Goal: Task Accomplishment & Management: Use online tool/utility

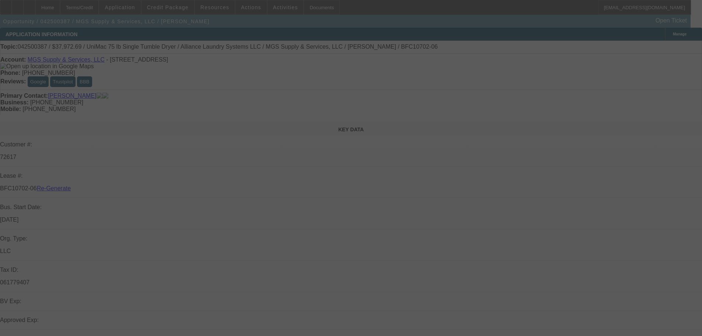
select select "4"
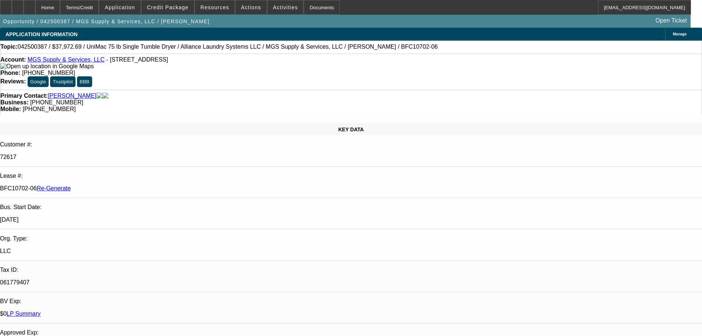
select select "0"
select select "6"
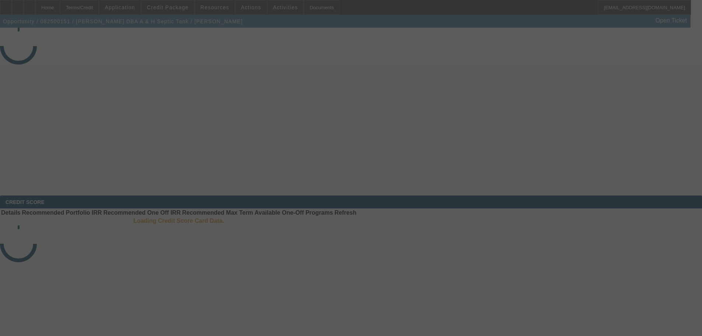
select select "3"
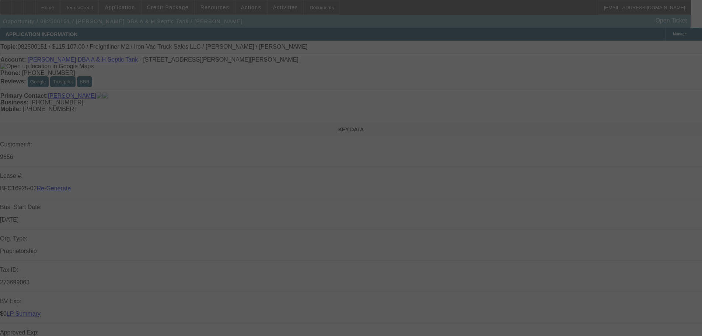
click at [274, 10] on div at bounding box center [351, 168] width 702 height 336
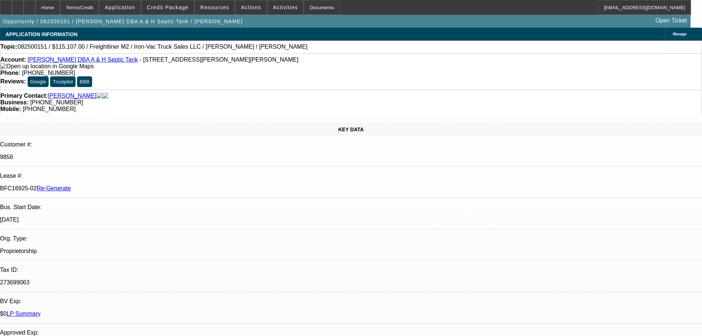
select select "0"
select select "2"
select select "0"
select select "6"
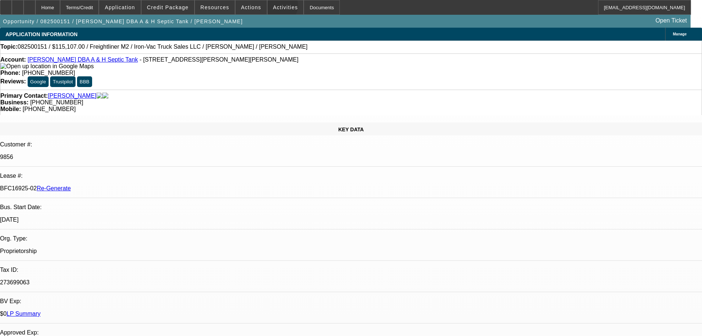
click at [273, 7] on span "Activities" at bounding box center [285, 7] width 25 height 6
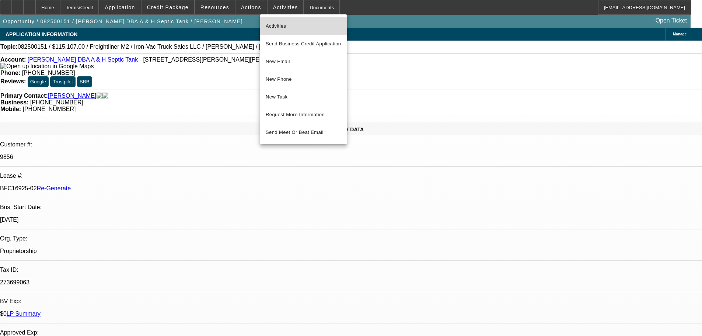
click at [273, 29] on span "Activities" at bounding box center [304, 26] width 76 height 9
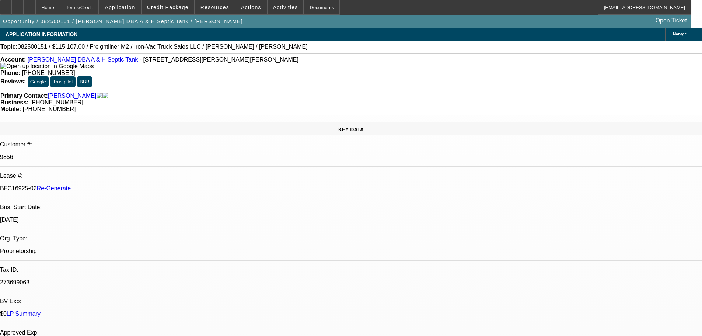
select select "3"
select select "0"
select select "2"
select select "0"
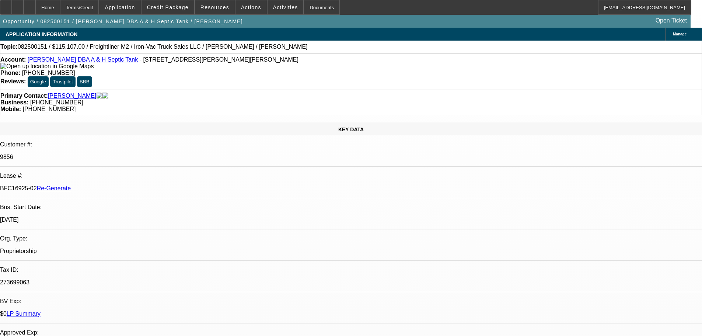
select select "6"
click at [280, 7] on span "Activities" at bounding box center [285, 7] width 25 height 6
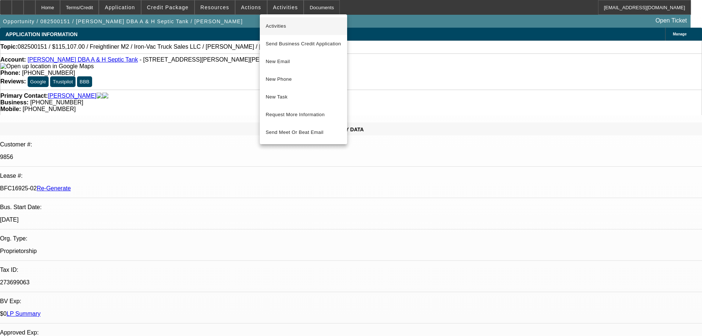
click at [279, 24] on span "Activities" at bounding box center [304, 26] width 76 height 9
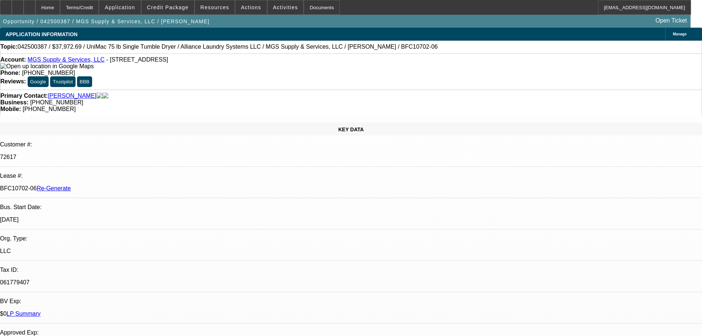
select select "4"
select select "0"
select select "6"
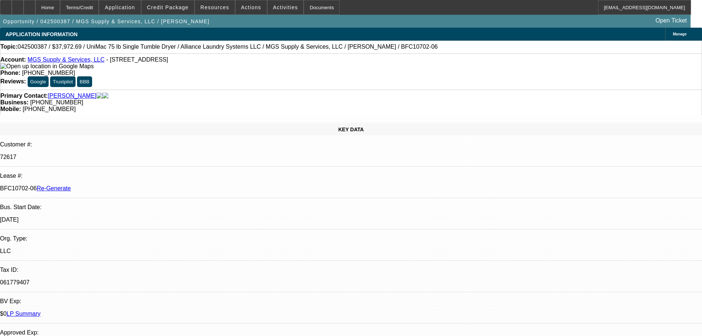
scroll to position [184, 0]
